Goal: Task Accomplishment & Management: Use online tool/utility

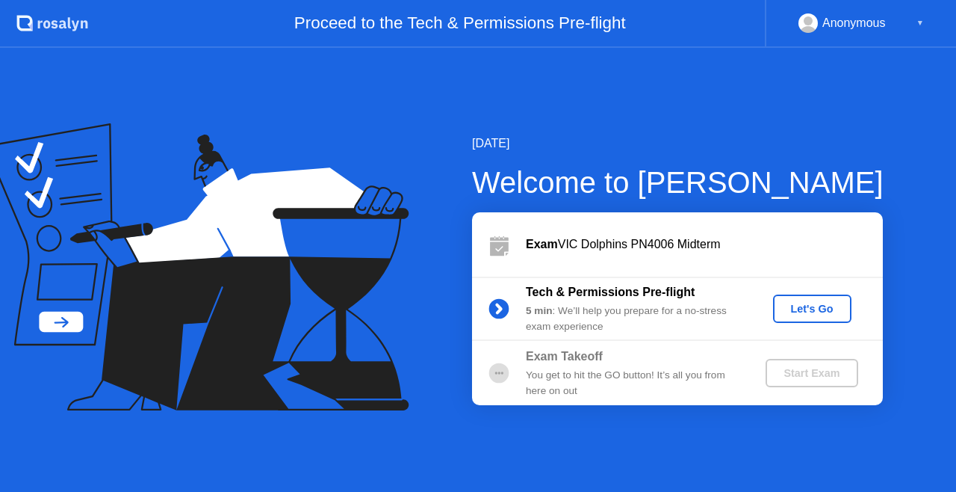
click at [811, 306] on div "Let's Go" at bounding box center [812, 309] width 67 height 12
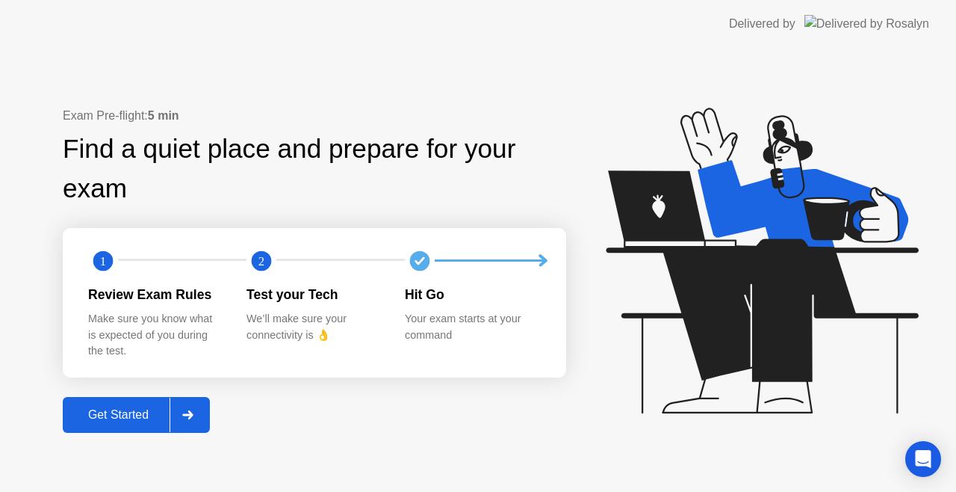
click at [157, 404] on button "Get Started" at bounding box center [136, 415] width 147 height 36
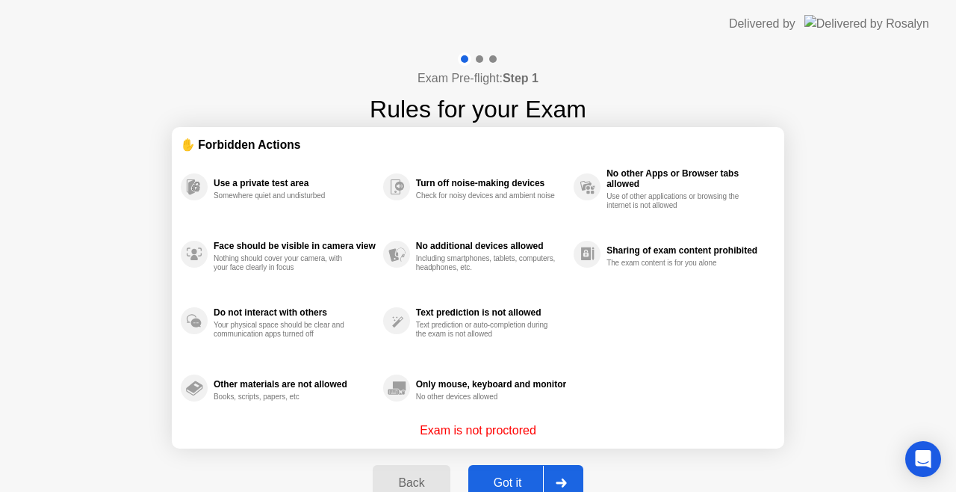
click at [508, 481] on div "Got it" at bounding box center [508, 482] width 70 height 13
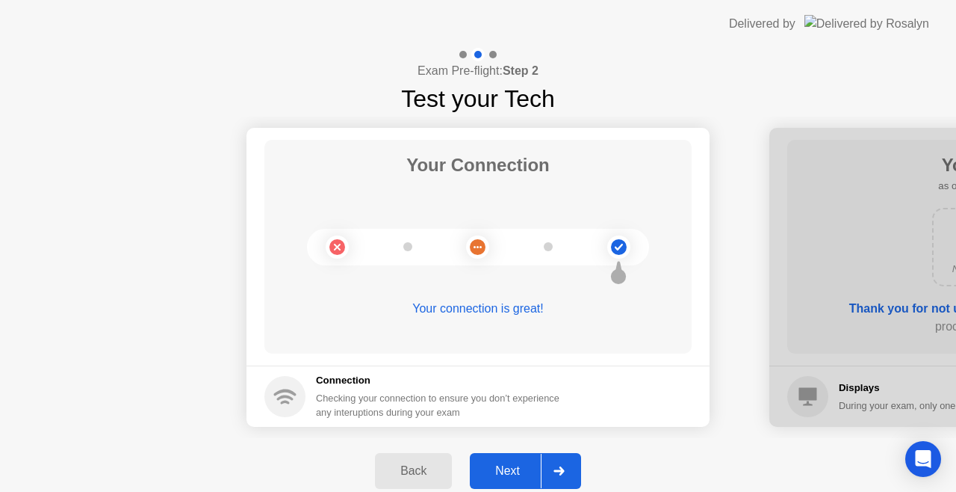
click at [513, 468] on div "Next" at bounding box center [507, 470] width 67 height 13
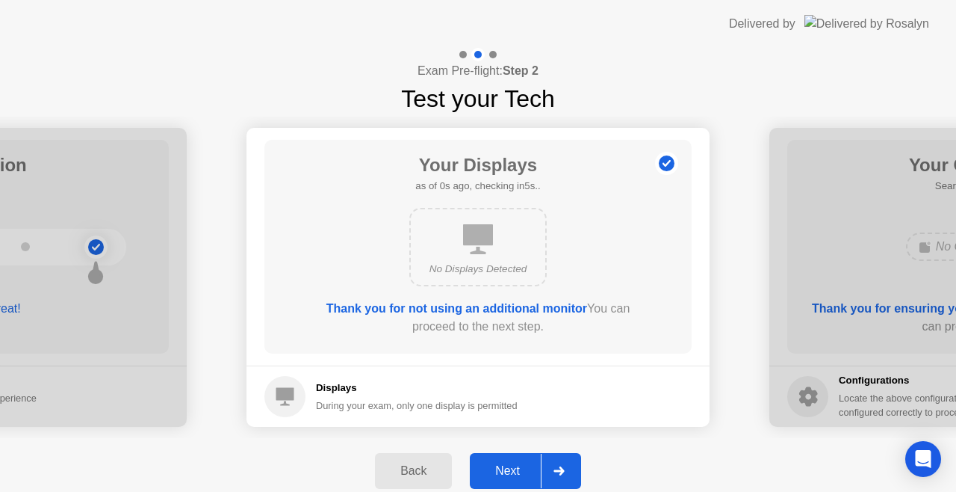
click at [513, 468] on div "Next" at bounding box center [507, 470] width 67 height 13
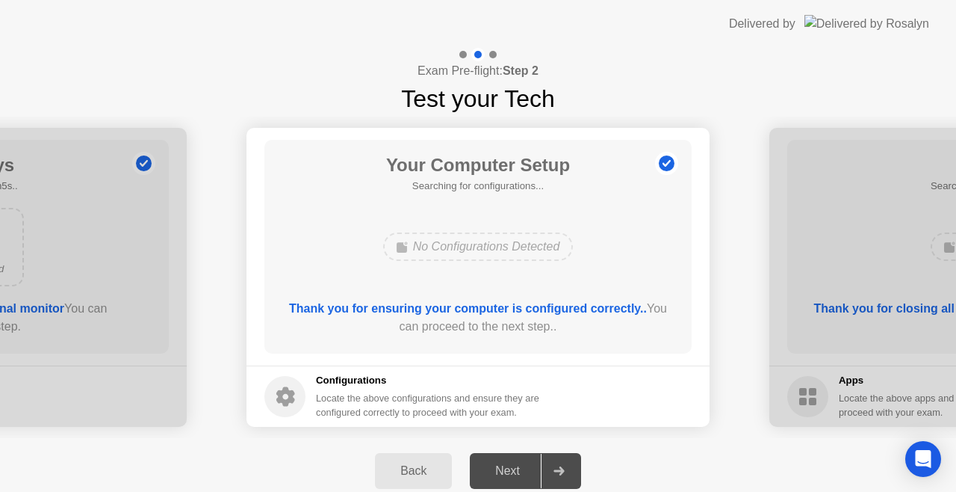
click at [513, 468] on div "Next" at bounding box center [507, 470] width 67 height 13
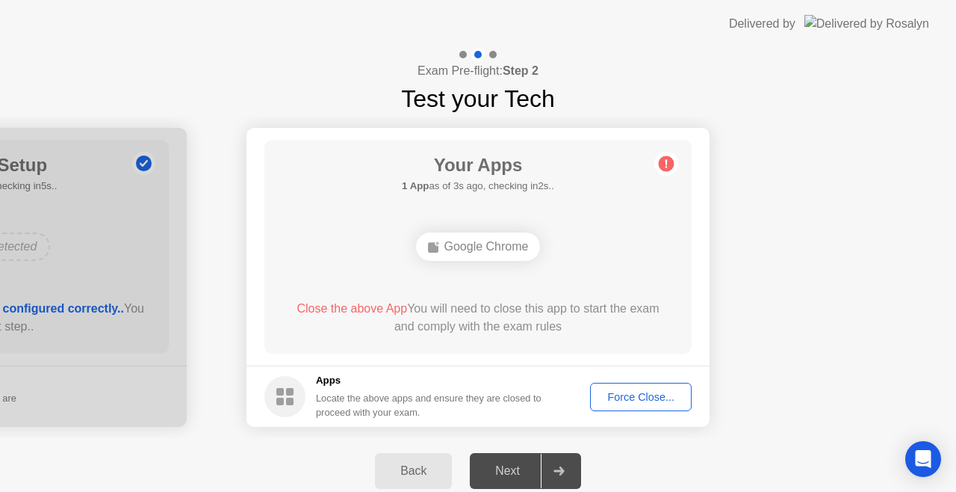
click at [635, 401] on div "Force Close..." at bounding box center [641, 397] width 91 height 12
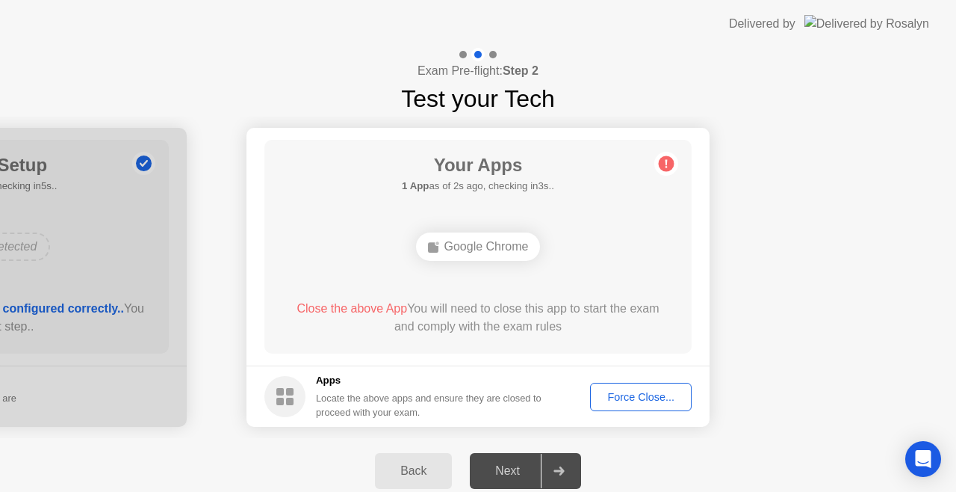
click at [624, 392] on div "Force Close..." at bounding box center [641, 397] width 91 height 12
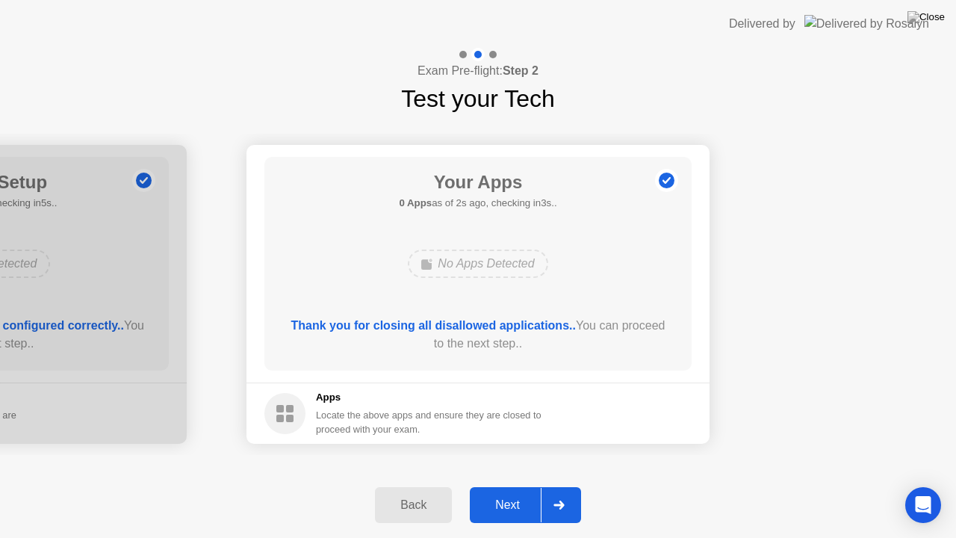
click at [516, 491] on div "Next" at bounding box center [507, 504] width 67 height 13
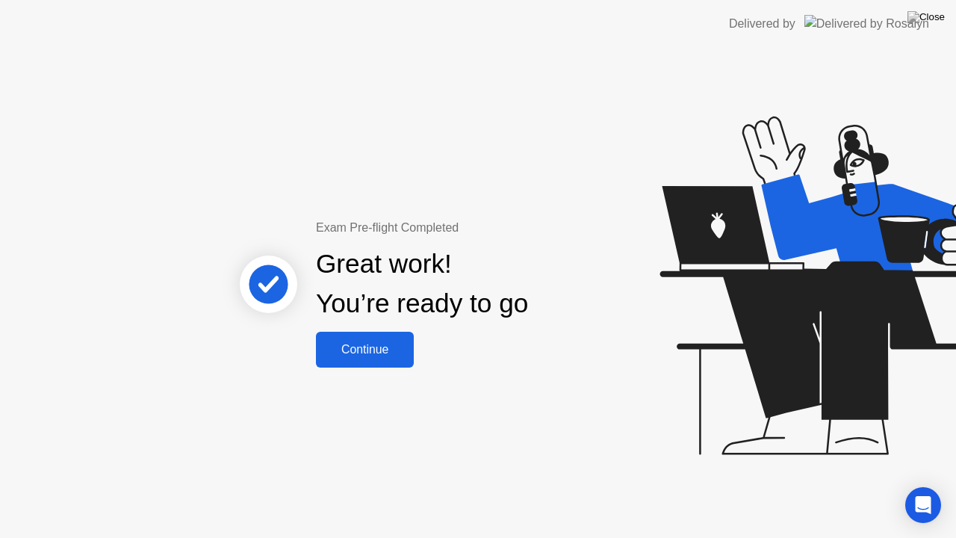
click at [355, 359] on button "Continue" at bounding box center [365, 350] width 98 height 36
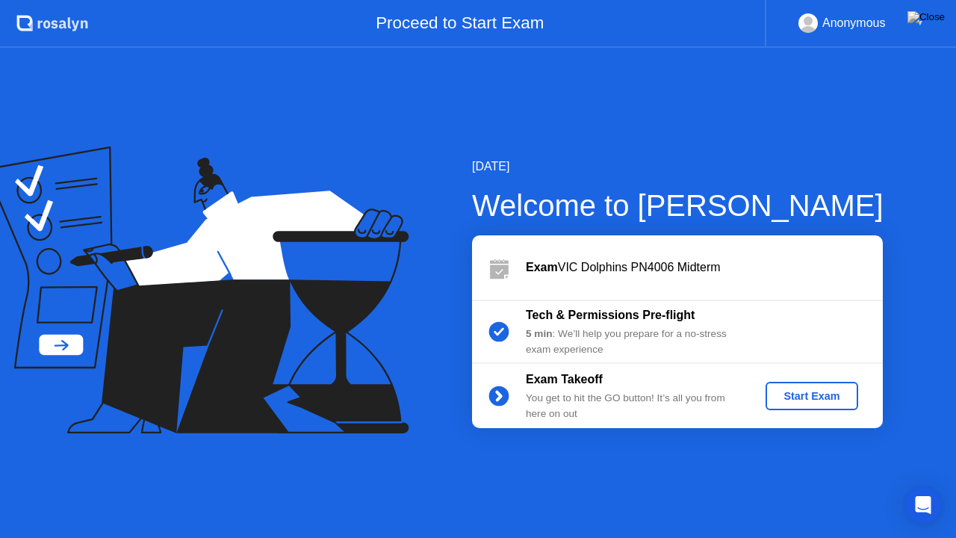
click at [800, 399] on div "Start Exam" at bounding box center [812, 396] width 80 height 12
